Goal: Complete application form

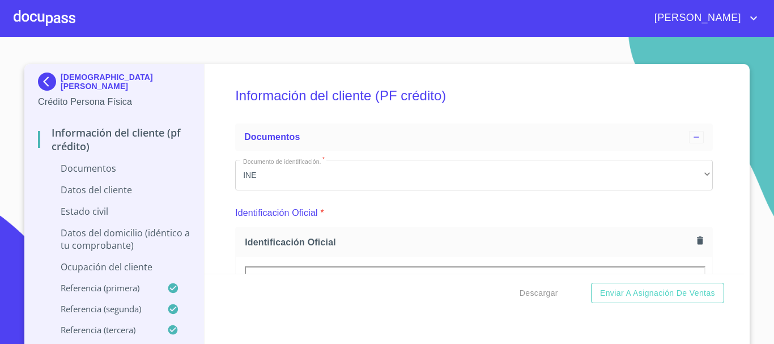
scroll to position [505, 0]
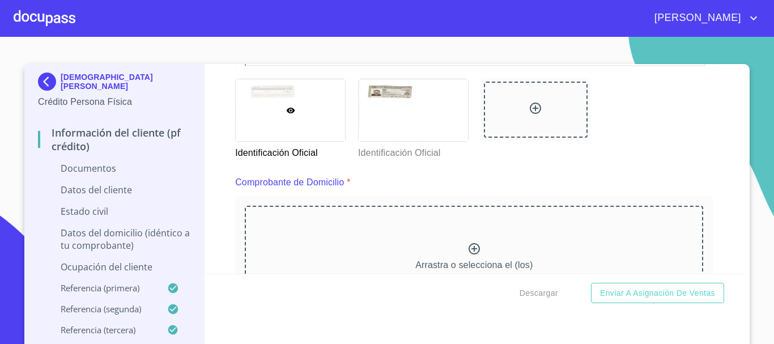
click at [502, 116] on div at bounding box center [536, 110] width 104 height 56
click at [544, 174] on div "Comprobante de Domicilio *" at bounding box center [473, 182] width 477 height 27
click at [214, 135] on div "Información del cliente (PF crédito) Documentos Documento de identificación.   …" at bounding box center [474, 169] width 540 height 210
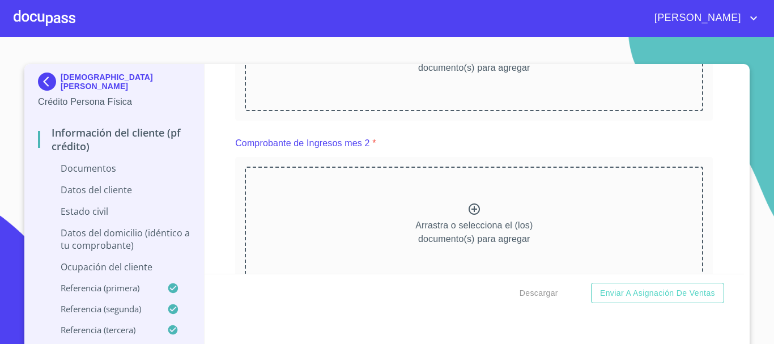
scroll to position [845, 0]
